Goal: Task Accomplishment & Management: Manage account settings

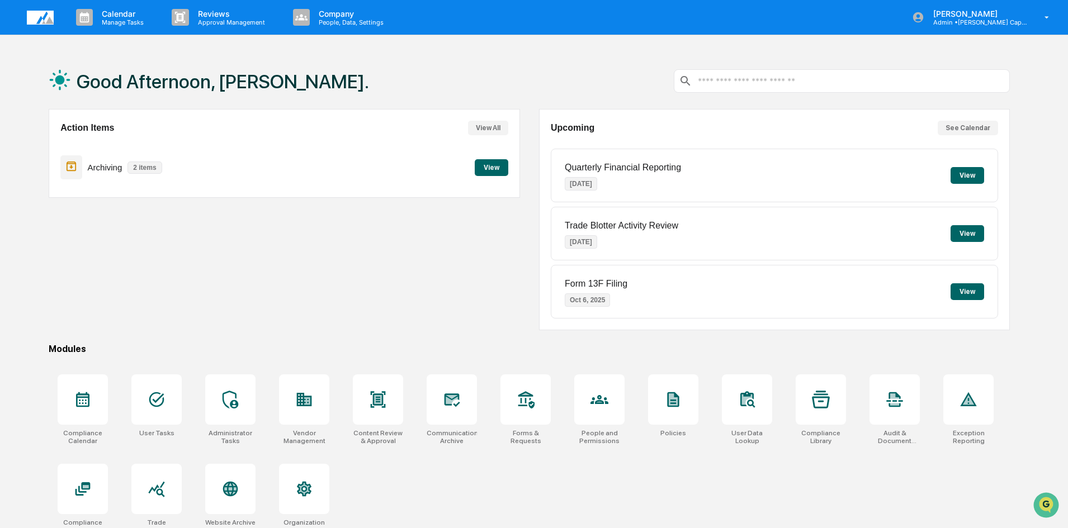
click at [255, 287] on div "Action Items View All Archiving 2 items View" at bounding box center [284, 219] width 471 height 221
click at [229, 326] on div "Action Items View All Archiving 2 items View" at bounding box center [284, 219] width 471 height 221
click at [328, 339] on div "Good Afternoon, [PERSON_NAME]. Action Items View All Archiving 2 items View Upc…" at bounding box center [529, 317] width 995 height 528
click at [444, 401] on icon at bounding box center [452, 400] width 16 height 13
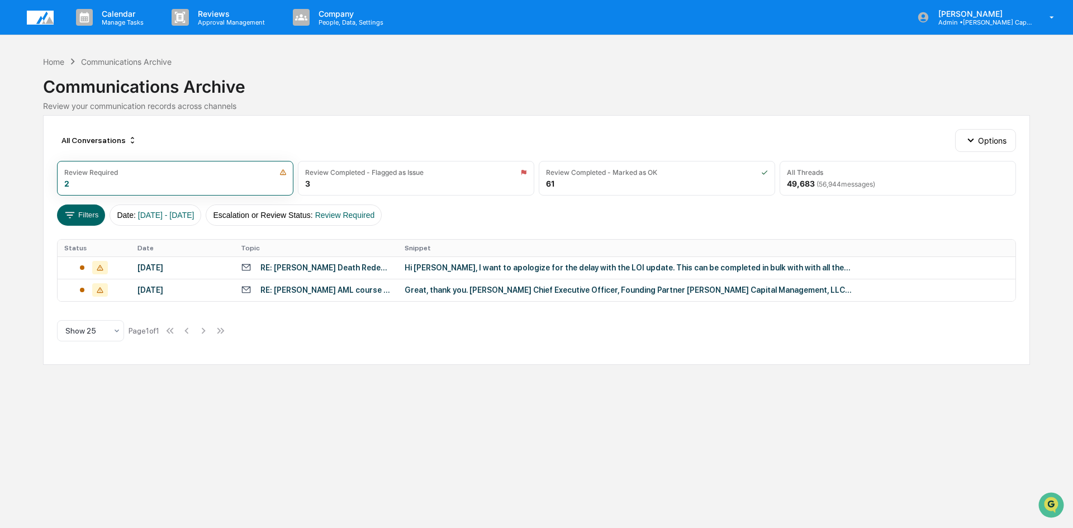
click at [262, 396] on div "Calendar Manage Tasks Reviews Approval Management Company People, Data, Setting…" at bounding box center [536, 264] width 1073 height 528
click at [573, 172] on div "Review Completed - Marked as OK" at bounding box center [601, 172] width 111 height 8
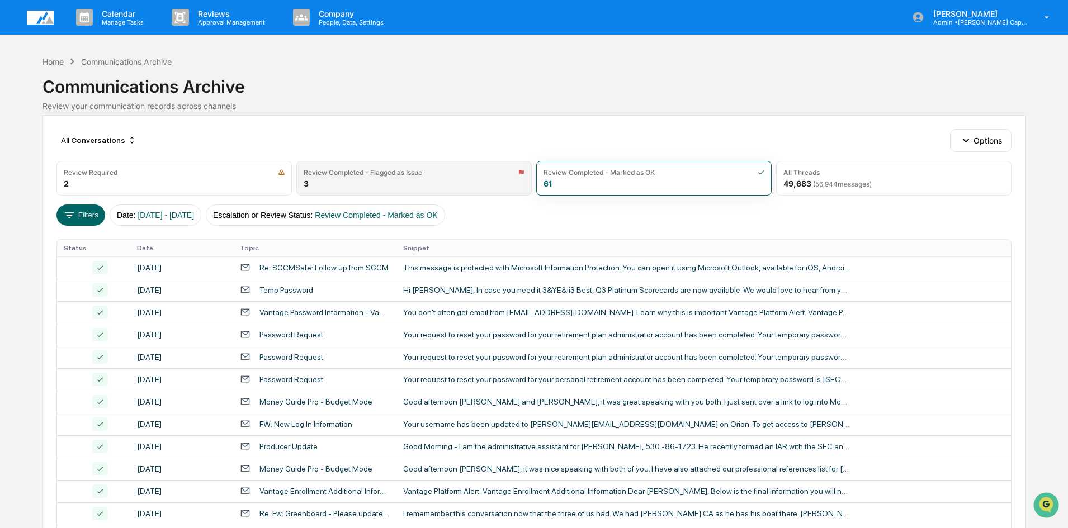
click at [362, 176] on div "Review Completed - Flagged as Issue" at bounding box center [363, 172] width 119 height 8
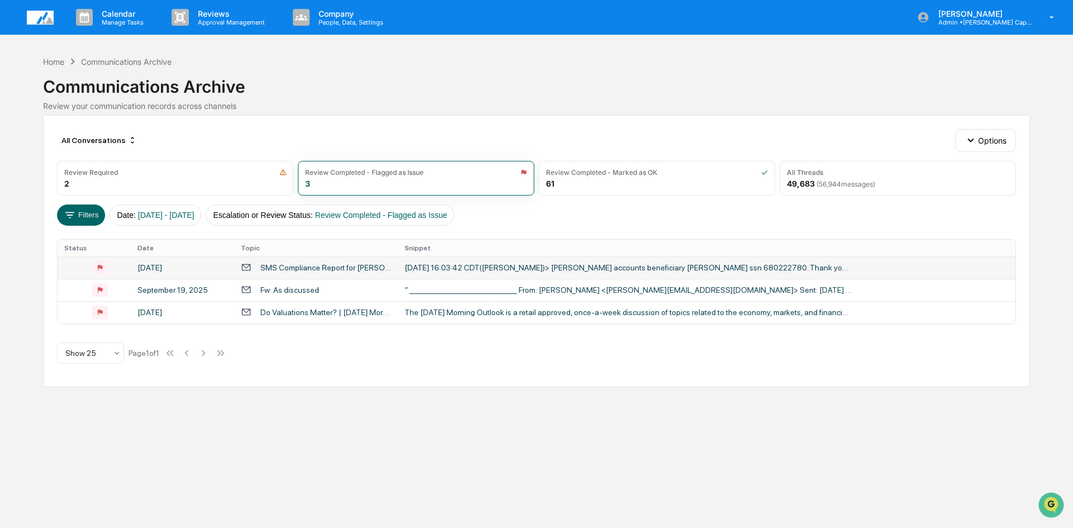
click at [311, 271] on div "SMS Compliance Report for Daniel Akre" at bounding box center [326, 267] width 131 height 9
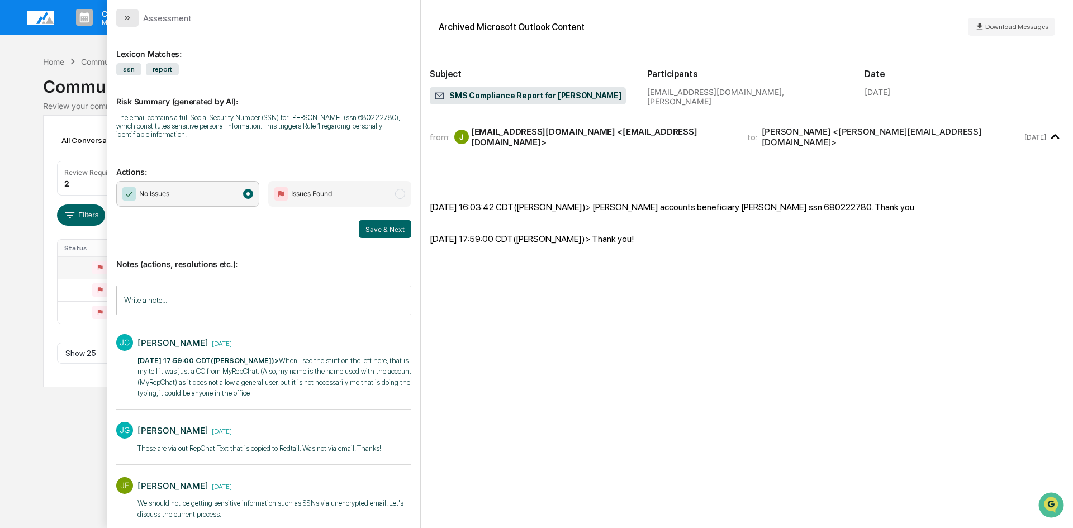
click at [126, 17] on icon "modal" at bounding box center [126, 18] width 3 height 4
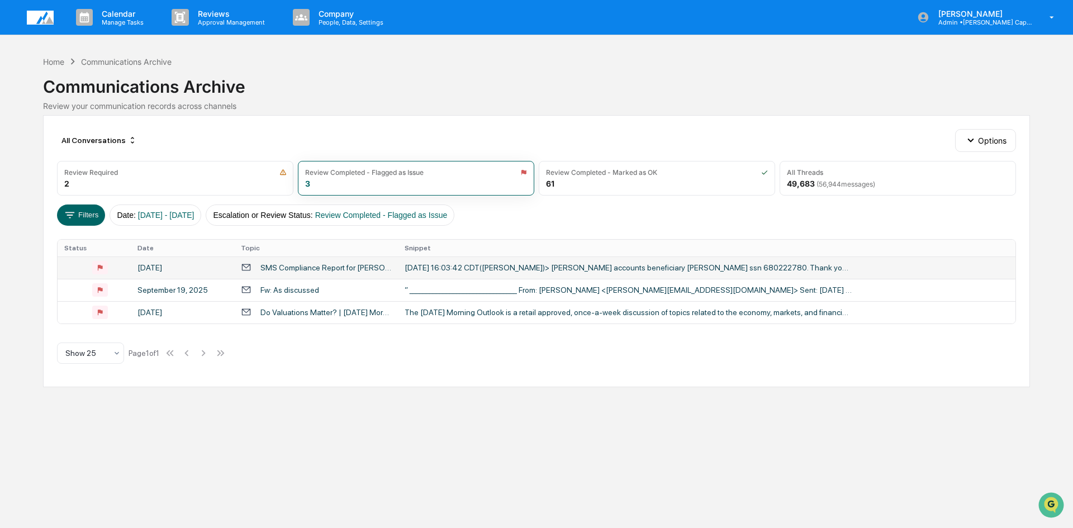
click at [121, 452] on div "Calendar Manage Tasks Reviews Approval Management Company People, Data, Setting…" at bounding box center [536, 264] width 1073 height 528
click at [283, 292] on div "Fw: As discussed" at bounding box center [290, 290] width 59 height 9
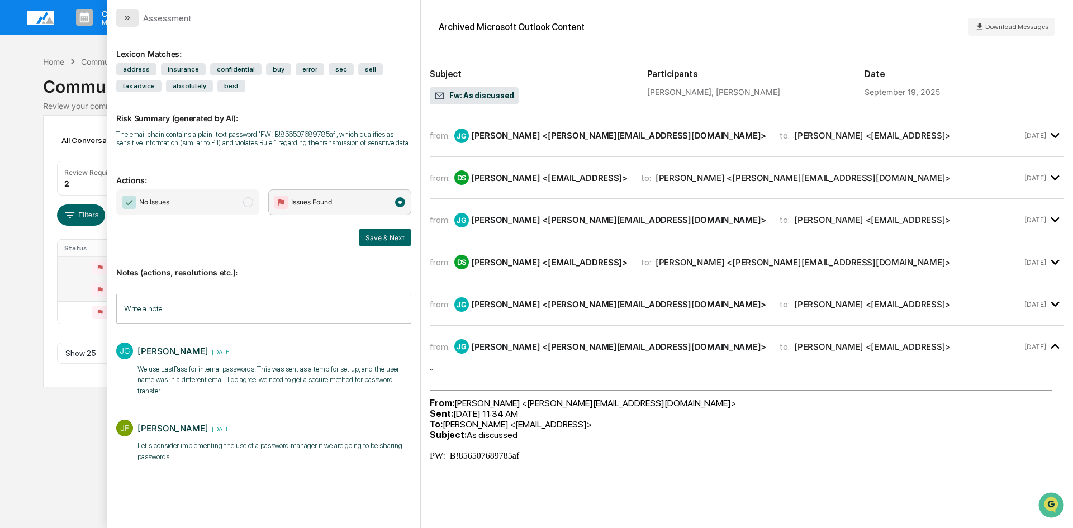
click at [125, 22] on button "modal" at bounding box center [127, 18] width 22 height 18
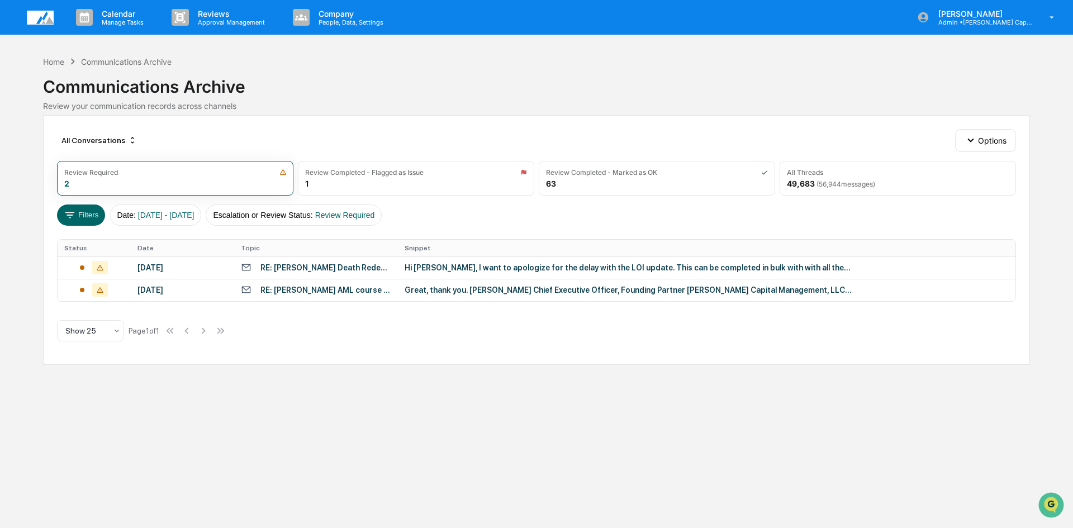
click at [484, 423] on div "Calendar Manage Tasks Reviews Approval Management Company People, Data, Setting…" at bounding box center [536, 264] width 1073 height 528
click at [319, 430] on div "Calendar Manage Tasks Reviews Approval Management Company People, Data, Setting…" at bounding box center [536, 264] width 1073 height 528
click at [485, 423] on div "Calendar Manage Tasks Reviews Approval Management Company People, Data, Setting…" at bounding box center [536, 264] width 1073 height 528
click at [365, 471] on div "Calendar Manage Tasks Reviews Approval Management Company People, Data, Setting…" at bounding box center [536, 264] width 1073 height 528
click at [54, 61] on div "Home" at bounding box center [53, 62] width 21 height 10
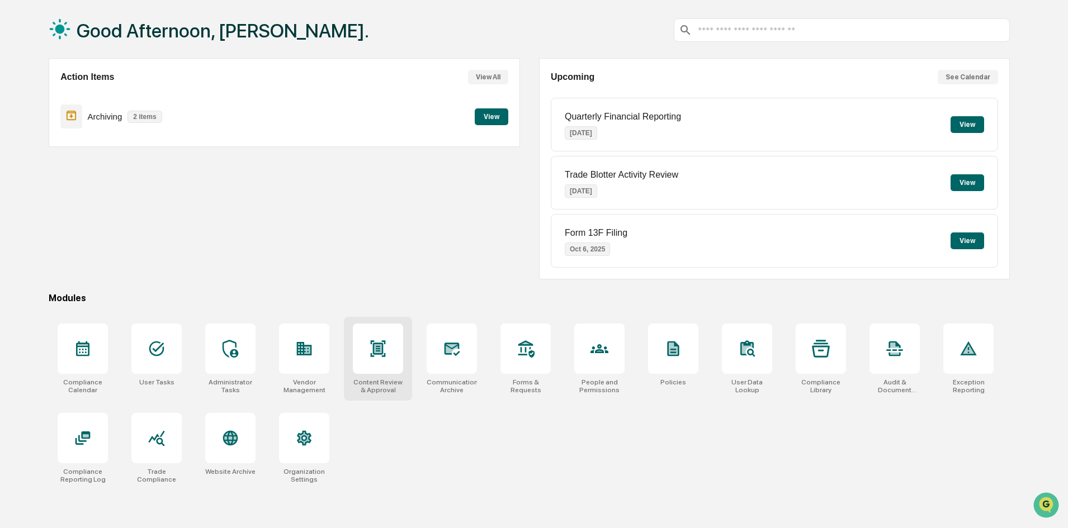
scroll to position [53, 0]
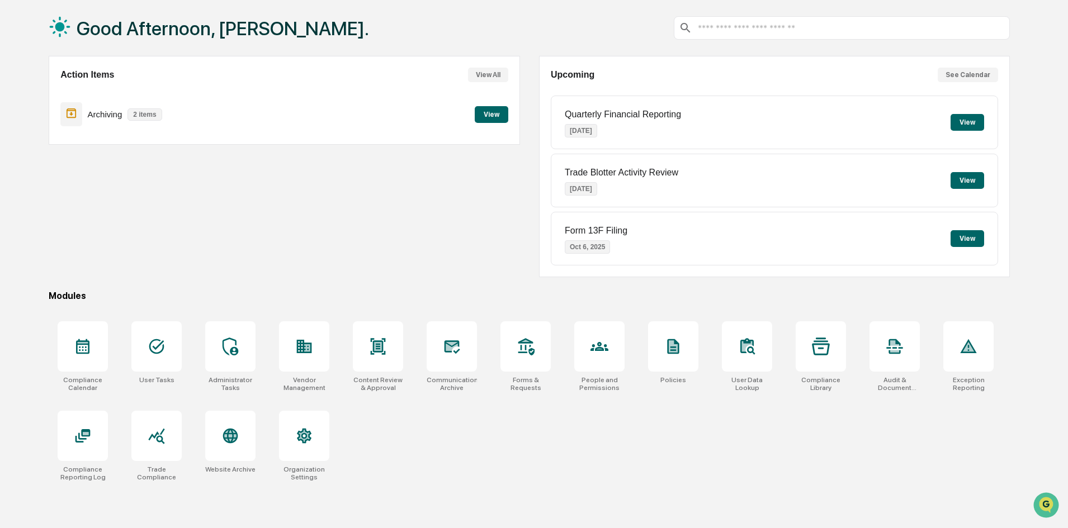
click at [274, 221] on div "Action Items View All Archiving 2 items View" at bounding box center [284, 166] width 471 height 221
click at [353, 253] on div "Action Items View All Archiving 2 items View" at bounding box center [284, 166] width 471 height 221
click at [285, 212] on div "Action Items View All Archiving 2 items View" at bounding box center [284, 166] width 471 height 221
click at [226, 290] on div "Good Afternoon, Brooke. Action Items View All Archiving 2 items View Upcoming S…" at bounding box center [529, 264] width 995 height 528
click at [74, 345] on icon at bounding box center [83, 347] width 18 height 18
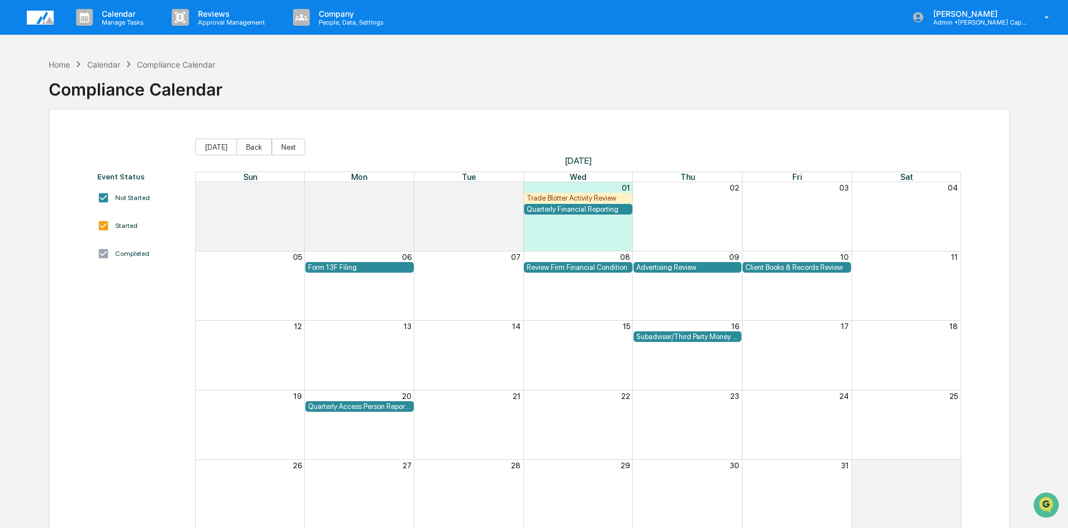
click at [541, 198] on div "Trade Blotter Activity Review" at bounding box center [578, 198] width 103 height 8
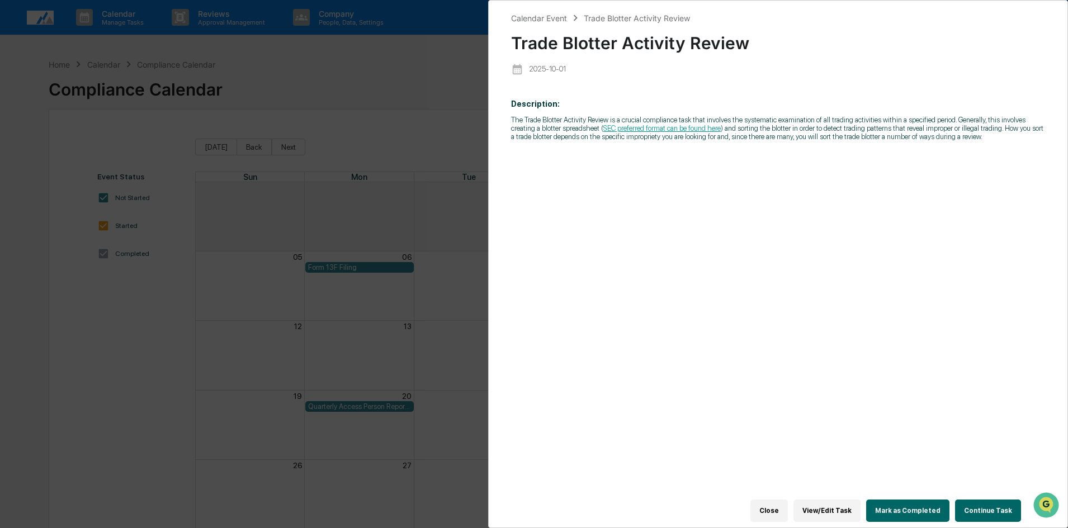
click at [137, 352] on div "Calendar Event Trade Blotter Activity Review Trade Blotter Activity Review 2025…" at bounding box center [534, 264] width 1068 height 528
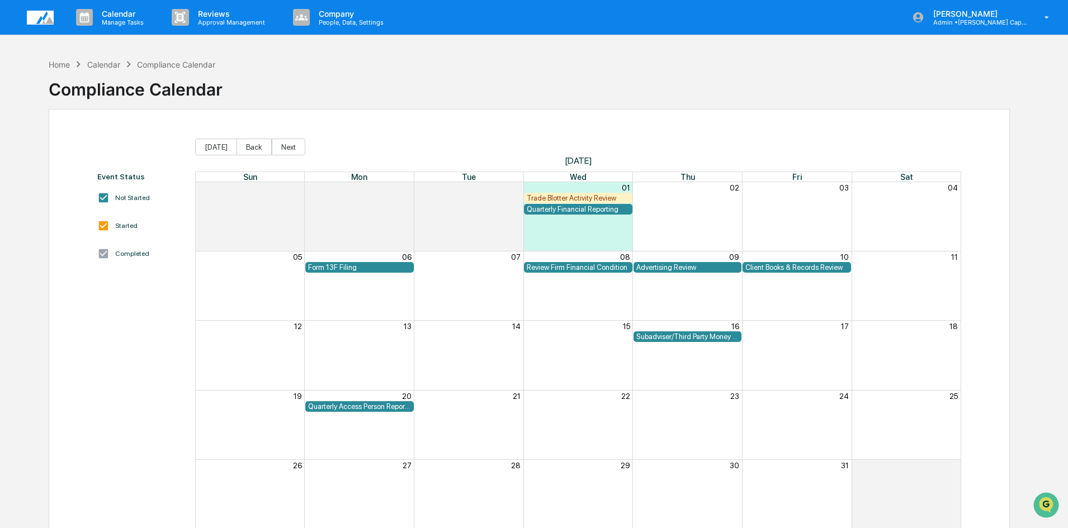
click at [117, 367] on div "Event Status Not Started Started Completed" at bounding box center [140, 351] width 87 height 358
click at [124, 354] on div "Event Status Not Started Started Completed" at bounding box center [140, 351] width 87 height 358
click at [58, 65] on div "Home" at bounding box center [59, 65] width 21 height 10
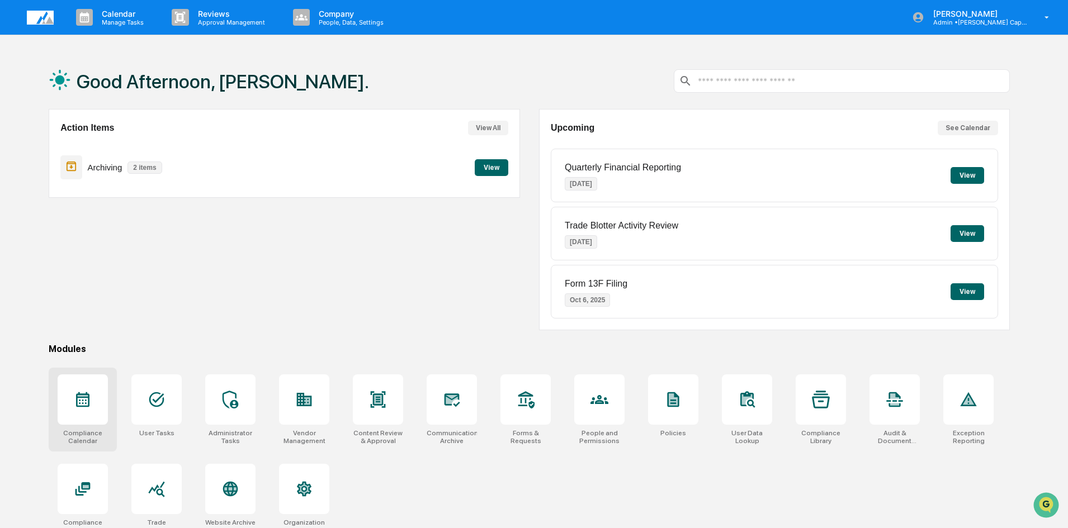
click at [79, 401] on icon at bounding box center [83, 400] width 18 height 18
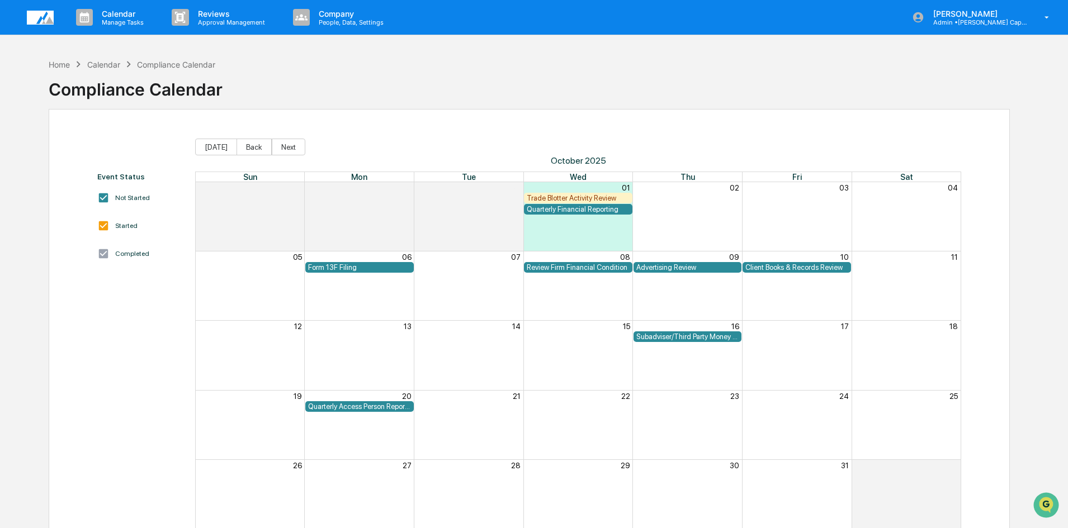
click at [595, 209] on div "Quarterly Financial Reporting" at bounding box center [578, 209] width 103 height 8
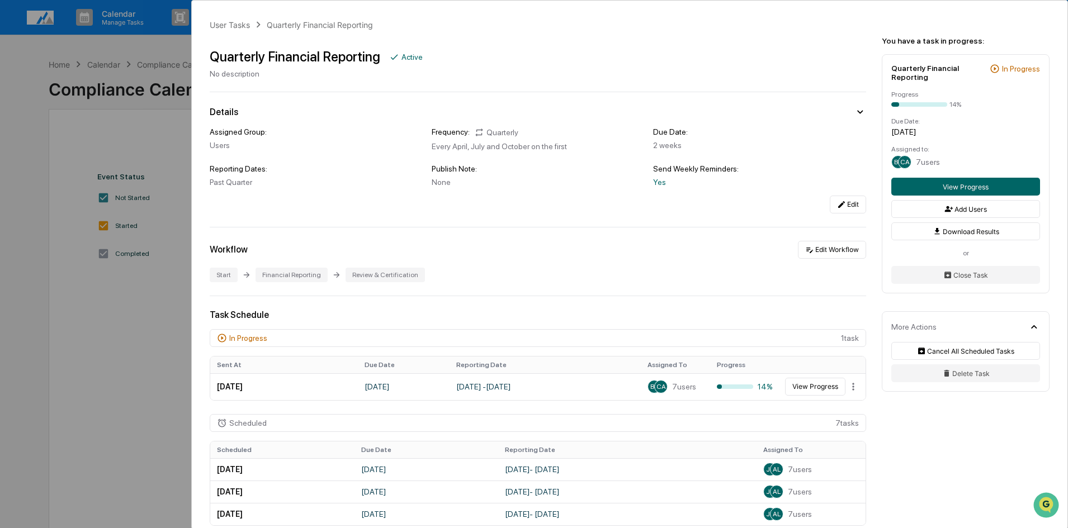
click at [23, 328] on div "User Tasks Quarterly Financial Reporting Quarterly Financial Reporting Active N…" at bounding box center [534, 264] width 1068 height 528
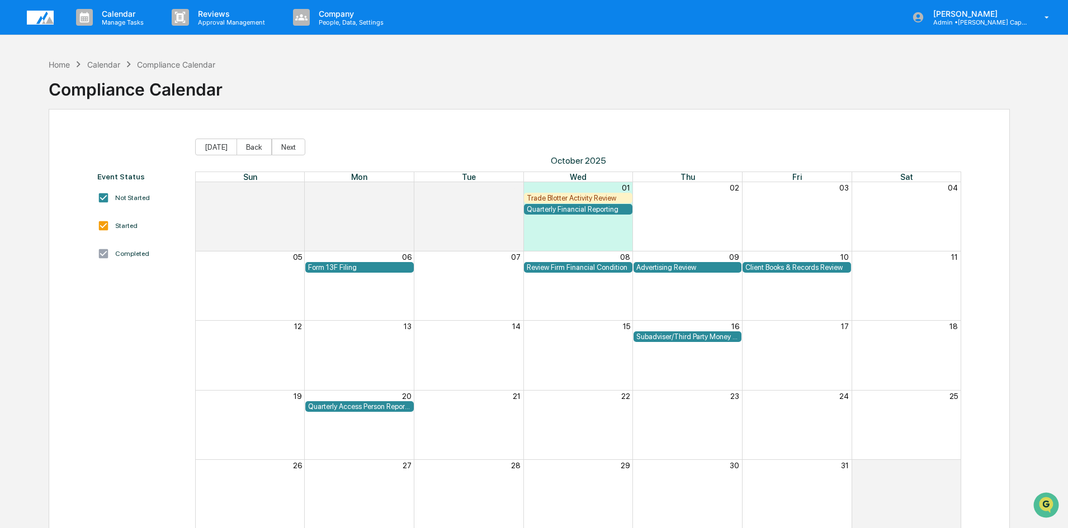
click at [135, 362] on div "Event Status Not Started Started Completed" at bounding box center [140, 351] width 87 height 358
click at [127, 441] on div "Event Status Not Started Started Completed" at bounding box center [140, 351] width 87 height 358
click at [139, 356] on div "Event Status Not Started Started Completed" at bounding box center [140, 351] width 87 height 358
click at [138, 286] on div "Event Status Not Started Started Completed" at bounding box center [140, 351] width 87 height 358
click at [59, 64] on div "Home" at bounding box center [59, 65] width 21 height 10
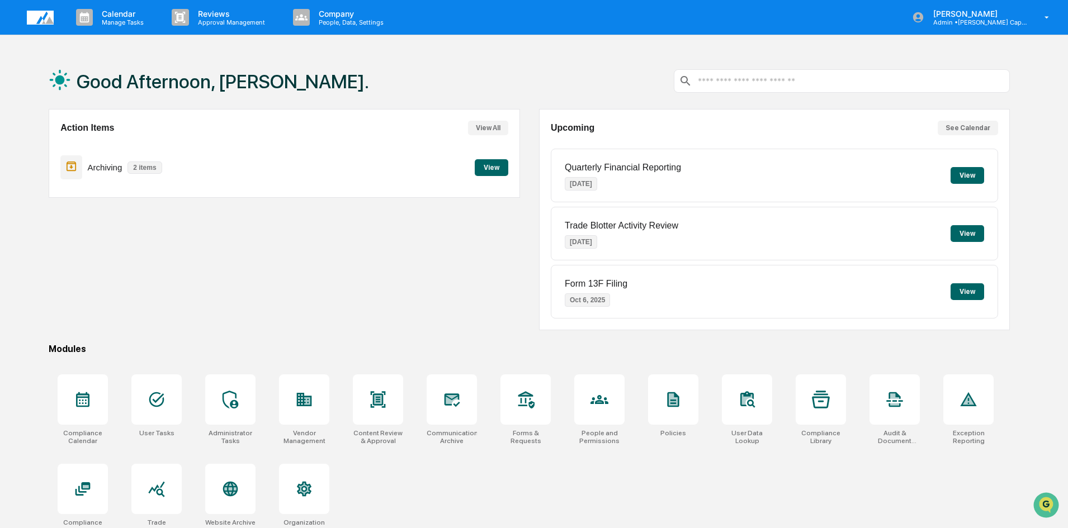
click at [93, 300] on div "Action Items View All Archiving 2 items View" at bounding box center [284, 219] width 471 height 221
click at [159, 320] on div "Action Items View All Archiving 2 items View" at bounding box center [284, 219] width 471 height 221
click at [305, 341] on div "Good Afternoon, Brooke. Action Items View All Archiving 2 items View Upcoming S…" at bounding box center [529, 317] width 995 height 528
click at [299, 343] on div "Good Afternoon, Brooke. Action Items View All Archiving 2 items View Upcoming S…" at bounding box center [529, 317] width 995 height 528
click at [462, 402] on div at bounding box center [452, 400] width 50 height 50
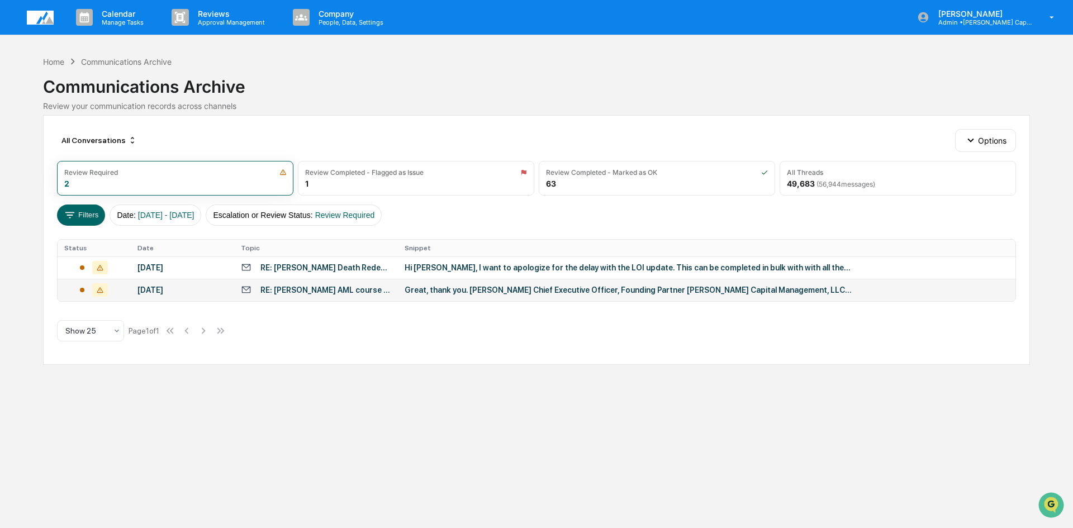
click at [279, 291] on div "RE: jon g sanchez AML course completed" at bounding box center [326, 290] width 131 height 9
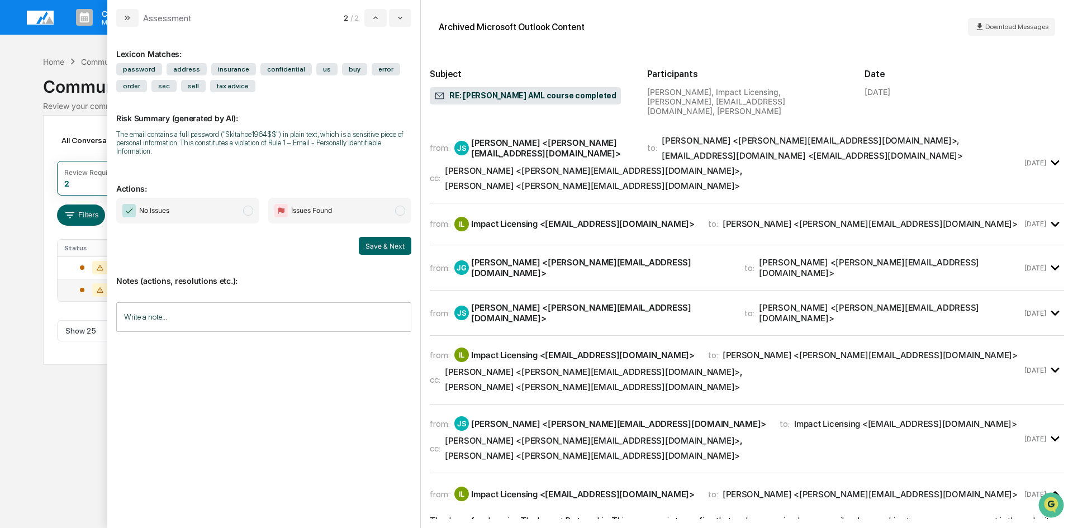
click at [533, 144] on div "Jon Sanchez <jon@sanchezgaunt.com>" at bounding box center [552, 148] width 163 height 21
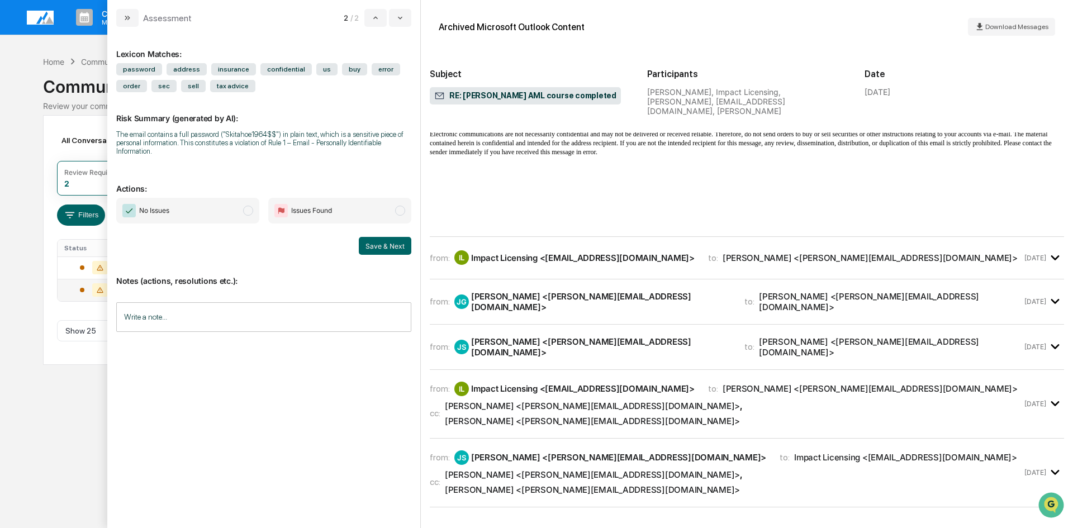
scroll to position [447, 0]
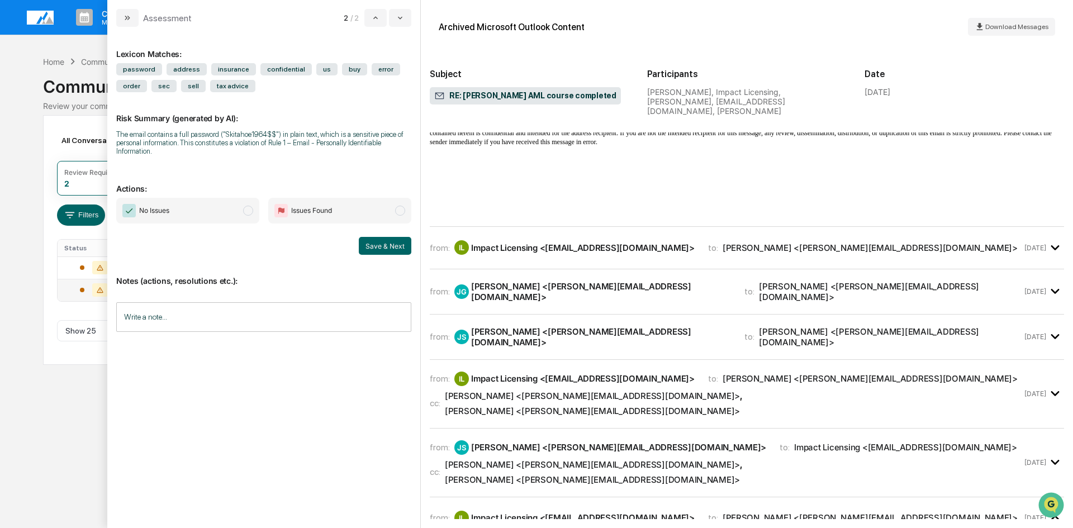
click at [518, 243] on div "Impact Licensing <licensing@impactpartner.com>" at bounding box center [583, 248] width 224 height 11
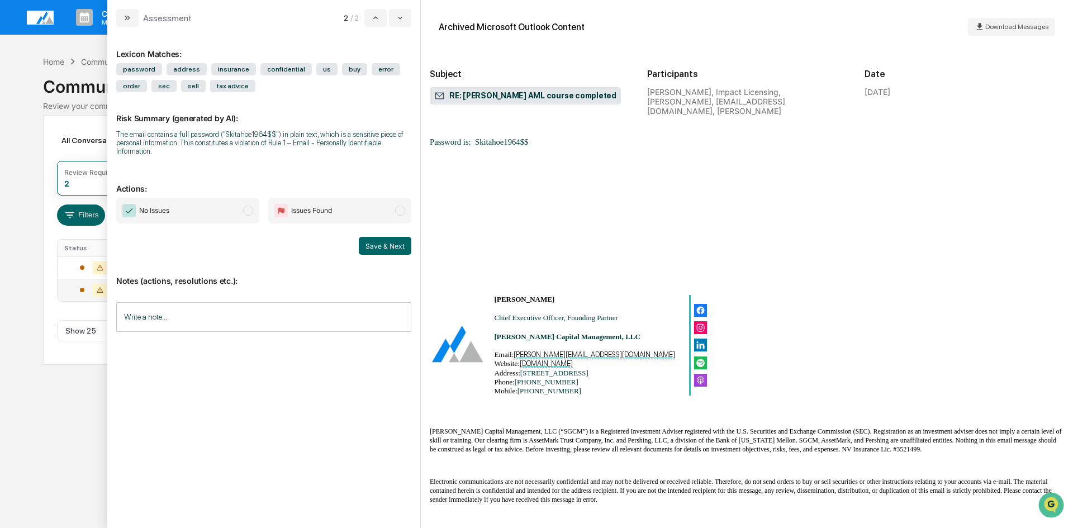
scroll to position [0, 0]
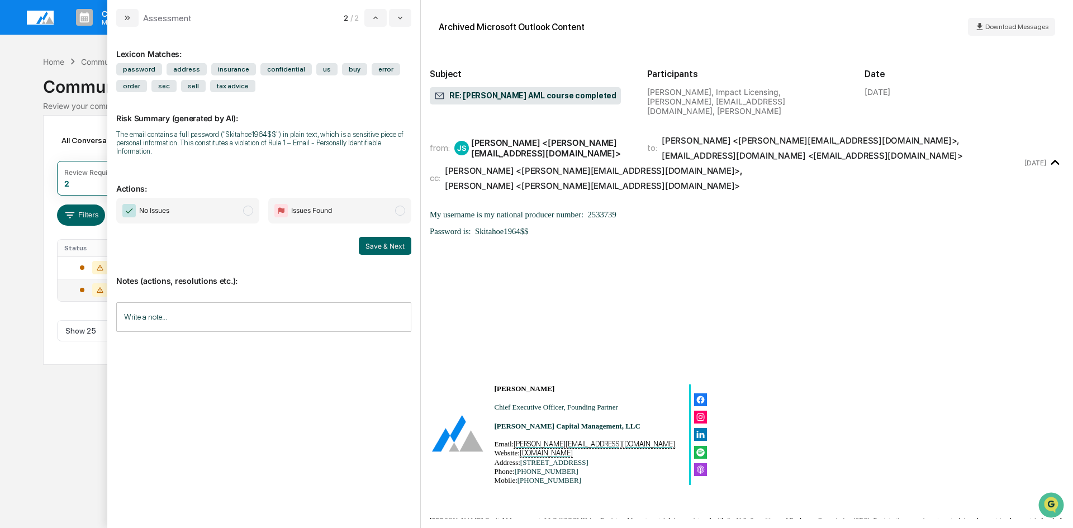
click at [240, 316] on input "Write a note..." at bounding box center [263, 317] width 295 height 30
click at [224, 352] on div "*" at bounding box center [264, 356] width 294 height 56
click at [126, 20] on icon "modal" at bounding box center [126, 18] width 3 height 4
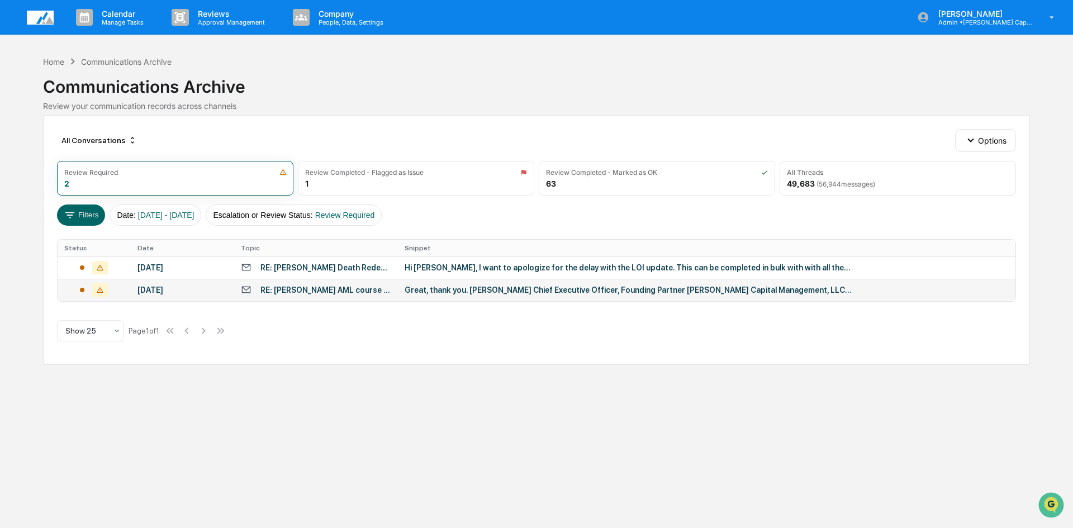
click at [315, 392] on div "Calendar Manage Tasks Reviews Approval Management Company People, Data, Setting…" at bounding box center [536, 264] width 1073 height 528
click at [301, 287] on div "RE: jon g sanchez AML course completed" at bounding box center [326, 290] width 131 height 9
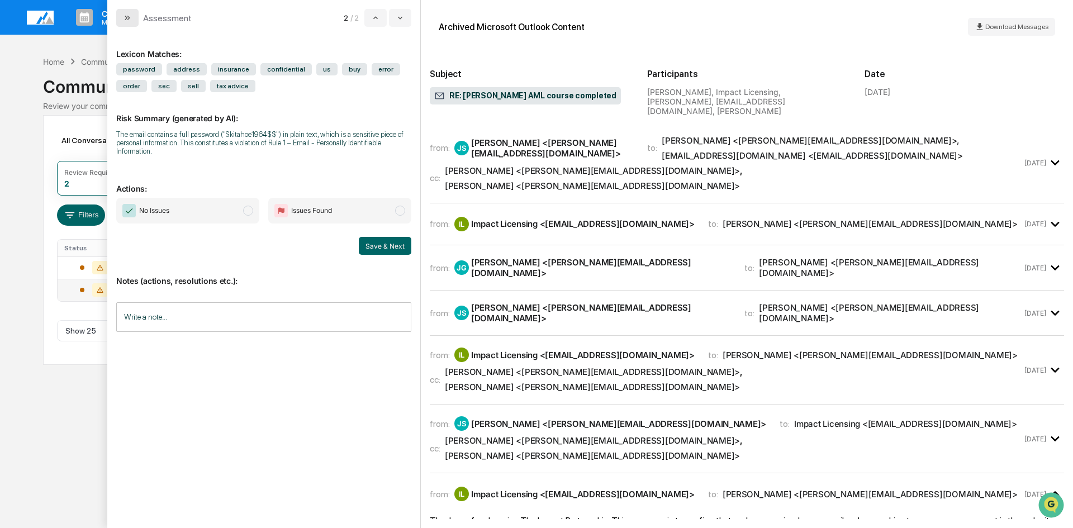
click at [126, 18] on icon "modal" at bounding box center [126, 18] width 3 height 4
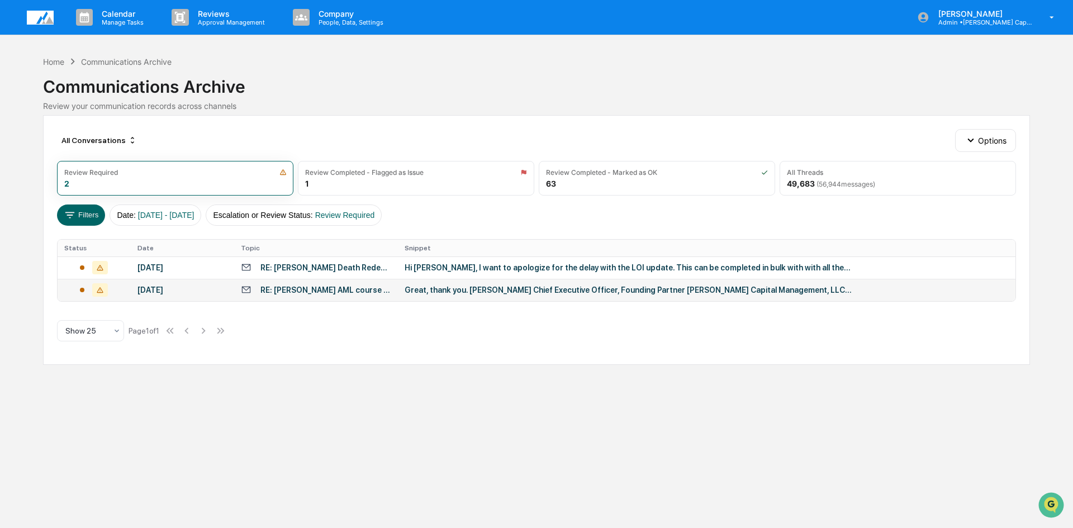
click at [287, 290] on div "RE: jon g sanchez AML course completed" at bounding box center [326, 290] width 131 height 9
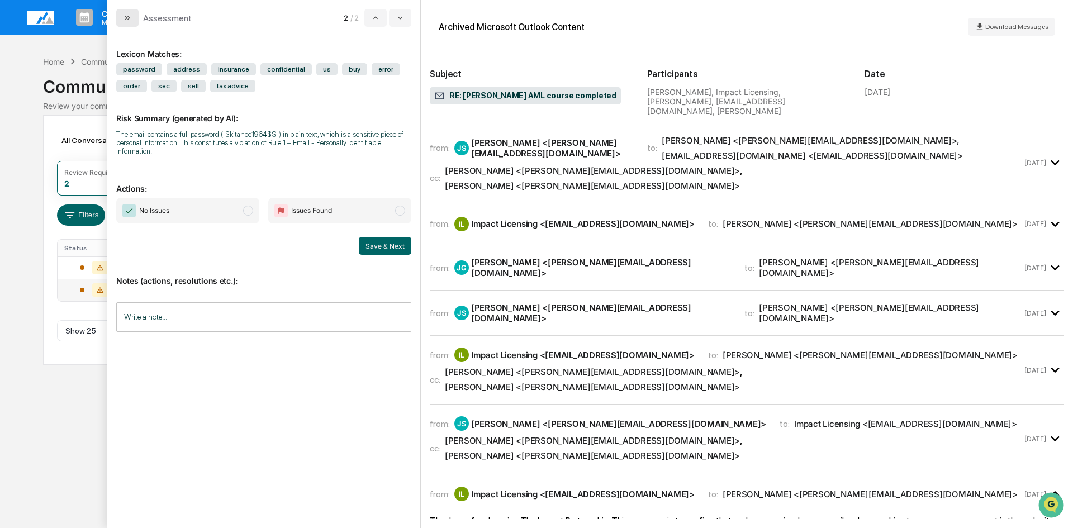
click at [130, 22] on button "modal" at bounding box center [127, 18] width 22 height 18
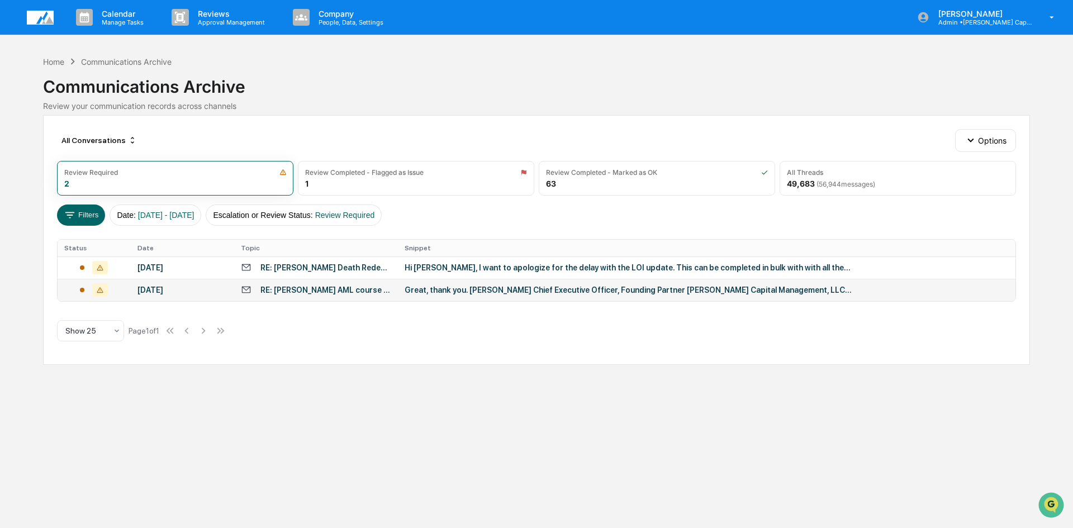
click at [313, 288] on div "RE: jon g sanchez AML course completed" at bounding box center [326, 290] width 131 height 9
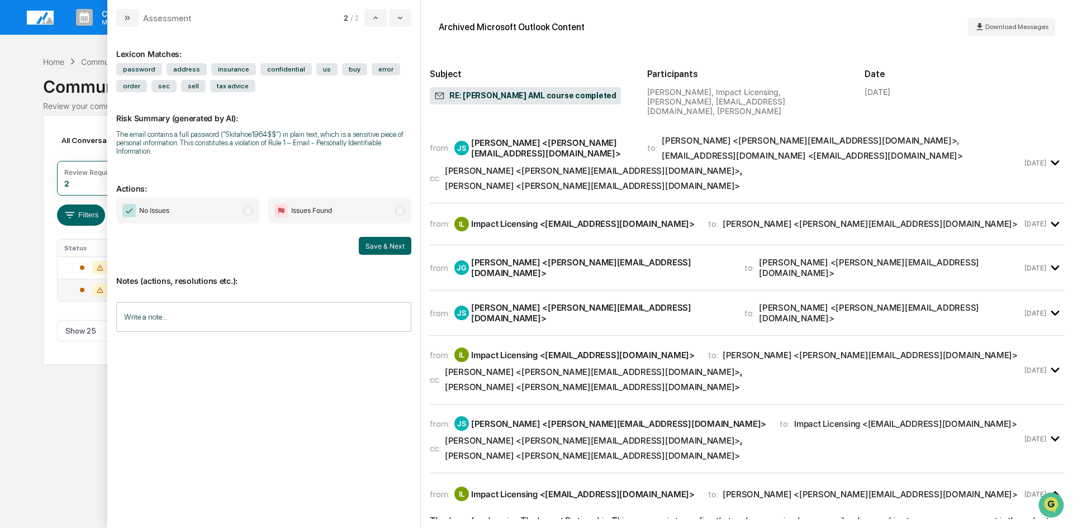
click at [130, 7] on div "Assessment 2 / 2" at bounding box center [263, 13] width 313 height 27
click at [124, 19] on icon "modal" at bounding box center [127, 17] width 9 height 9
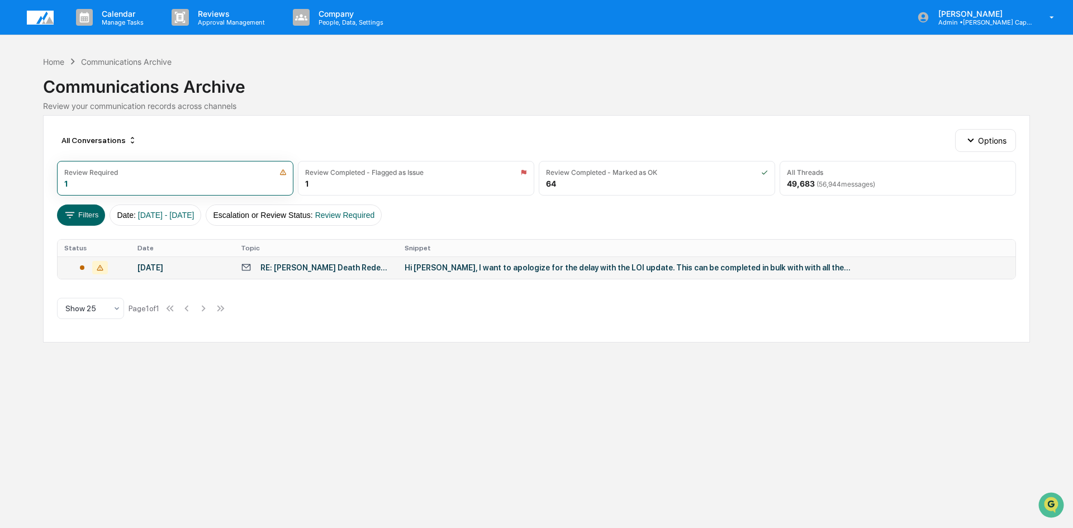
click at [278, 271] on div "RE: [PERSON_NAME] Death Redemption" at bounding box center [326, 267] width 131 height 9
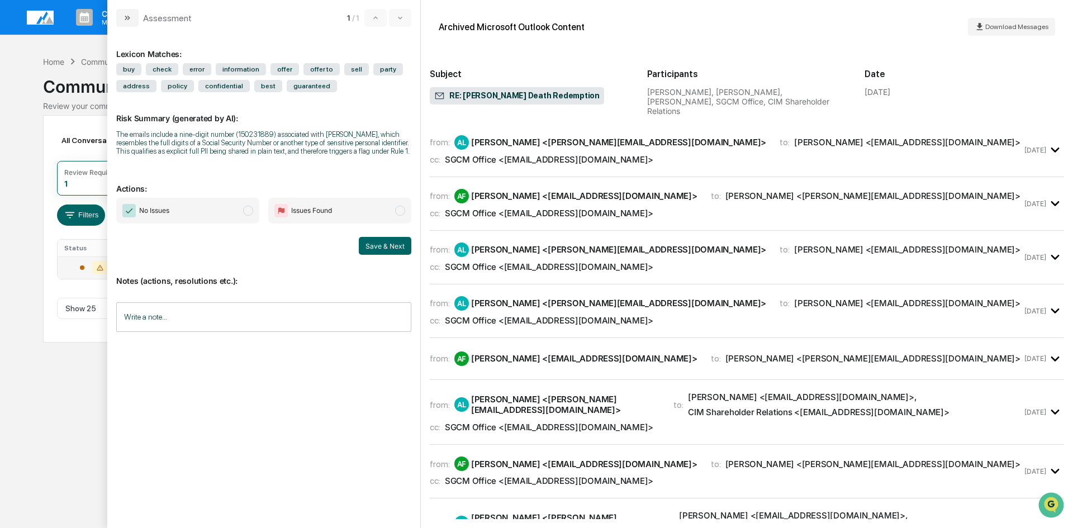
click at [612, 141] on div "from: AL Ashley Lastrico <ashley@sanchezgaunt.com> to: Andrew Fisher <anfisher@…" at bounding box center [726, 150] width 593 height 30
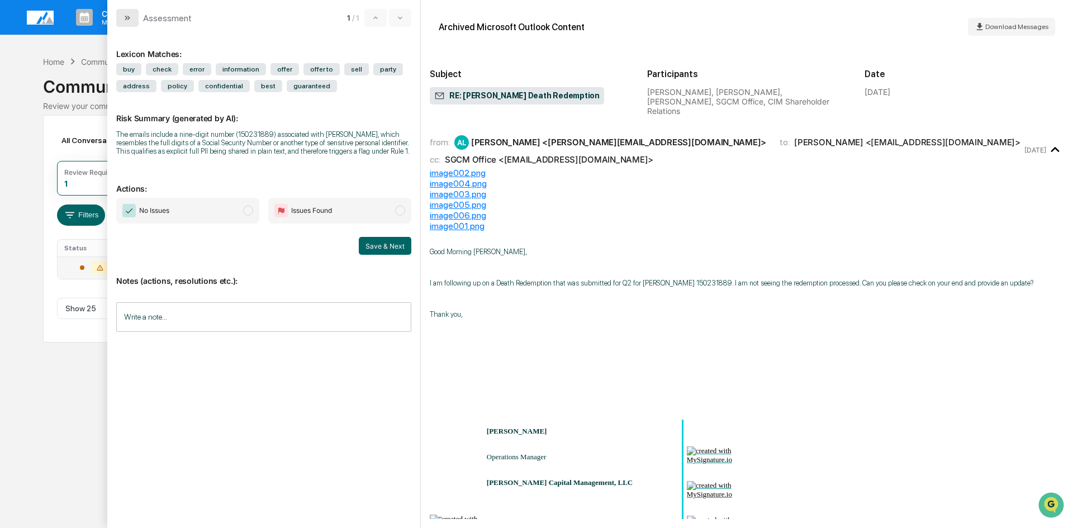
click at [131, 15] on icon "modal" at bounding box center [127, 17] width 9 height 9
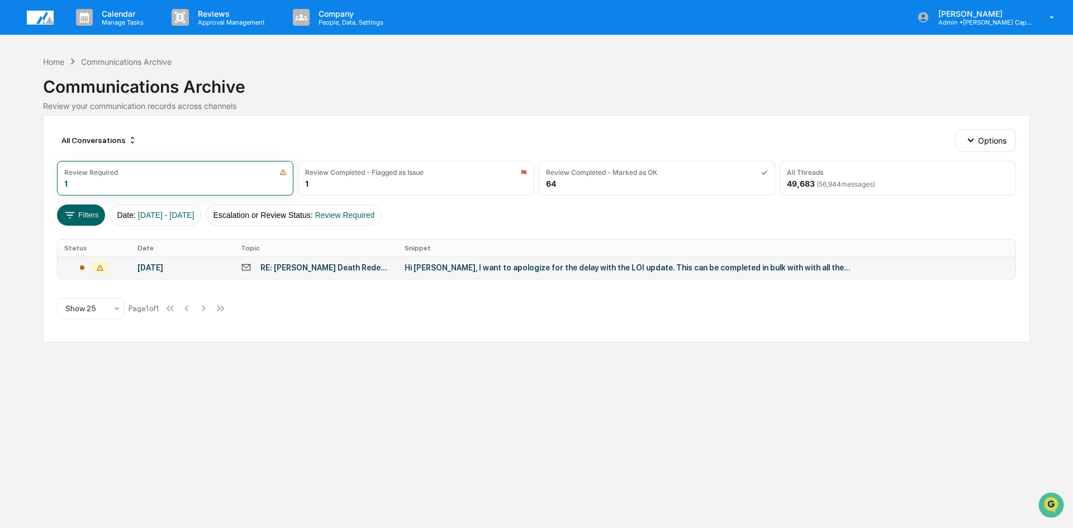
click at [252, 403] on div "Calendar Manage Tasks Reviews Approval Management Company People, Data, Setting…" at bounding box center [536, 264] width 1073 height 528
click at [368, 174] on div "Review Completed - Flagged as Issue" at bounding box center [364, 172] width 119 height 8
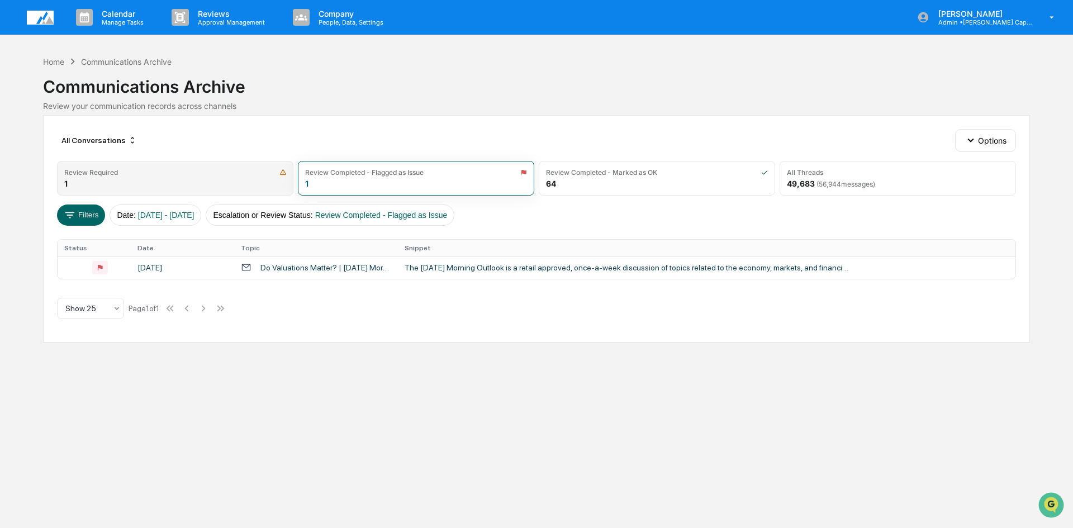
click at [114, 174] on div "Review Required" at bounding box center [91, 172] width 54 height 8
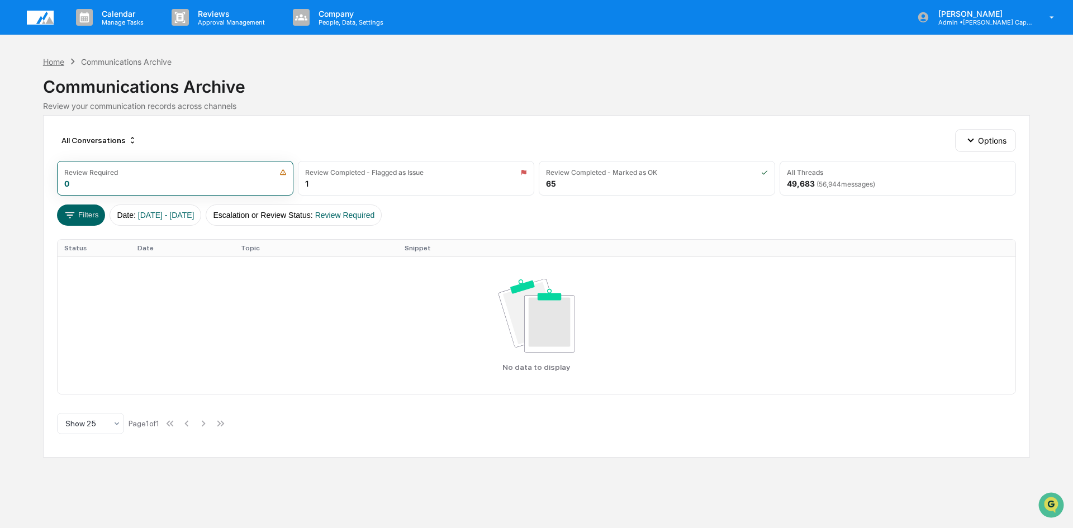
click at [55, 63] on div "Home" at bounding box center [53, 62] width 21 height 10
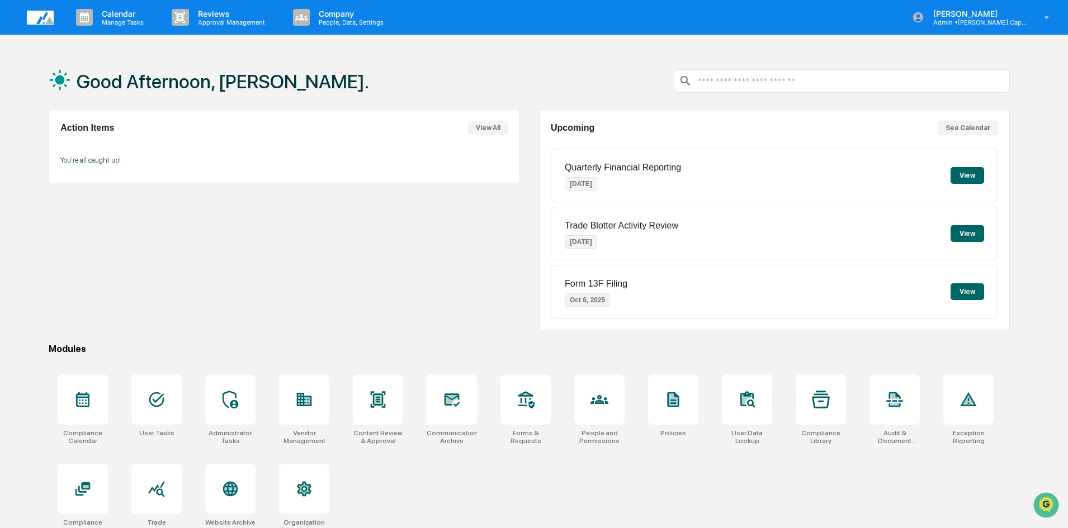
click at [351, 258] on div "Action Items View All You're all caught up!" at bounding box center [284, 219] width 471 height 221
